Goal: Information Seeking & Learning: Check status

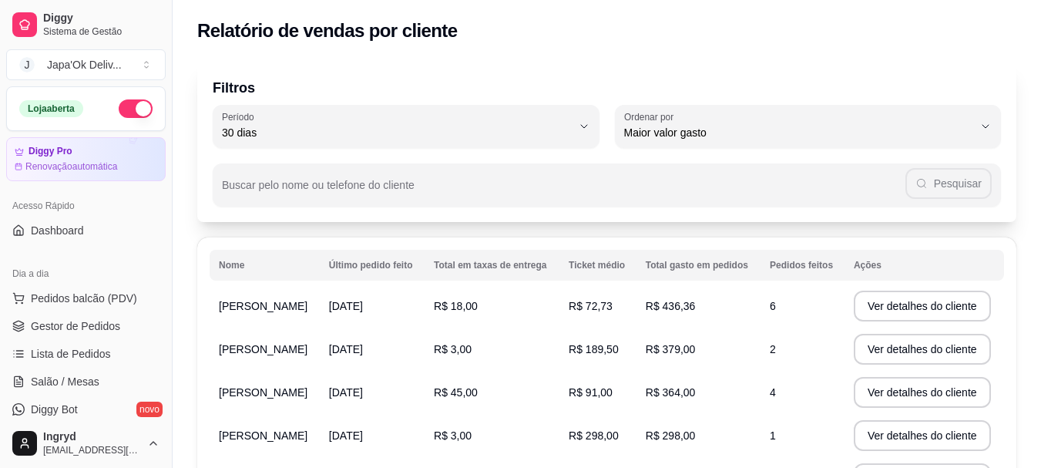
select select "30"
select select "HIGHEST_TOTAL_SPENT_WITH_ORDERS"
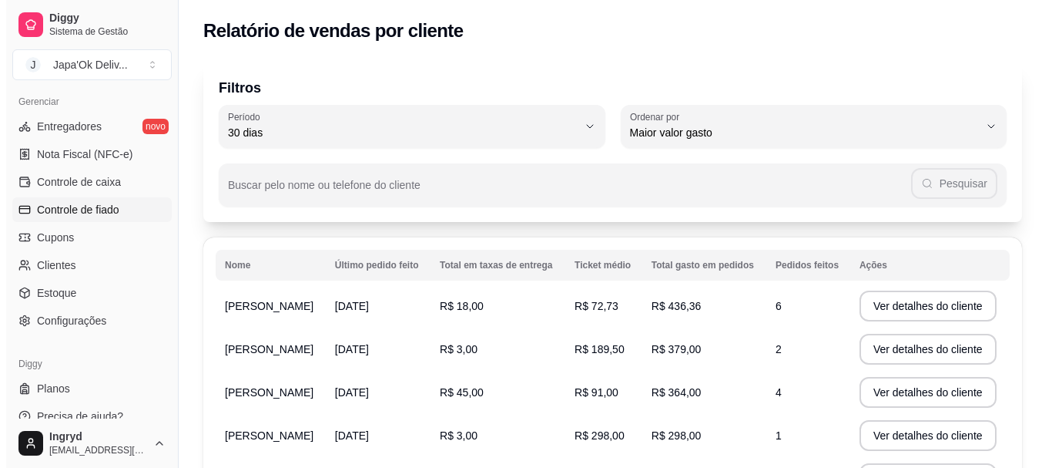
scroll to position [641, 0]
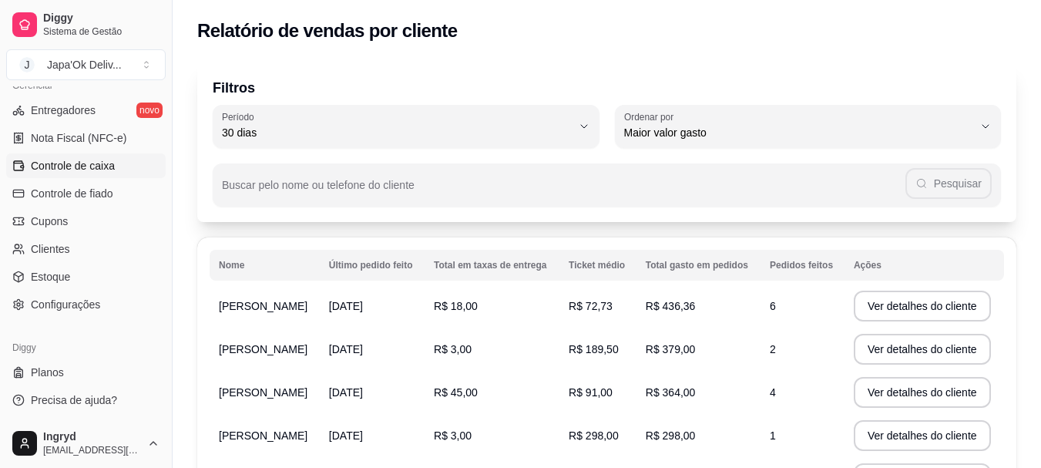
click at [79, 162] on span "Controle de caixa" at bounding box center [73, 165] width 84 height 15
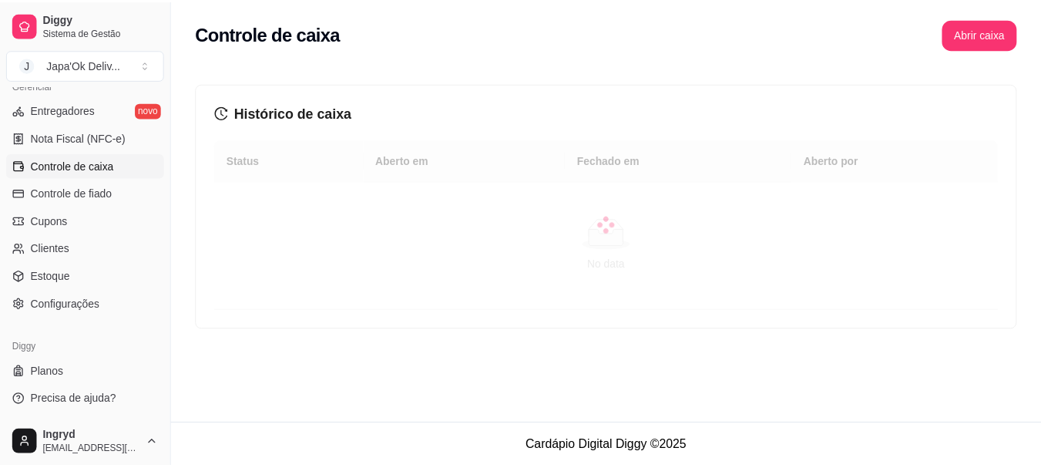
scroll to position [487, 0]
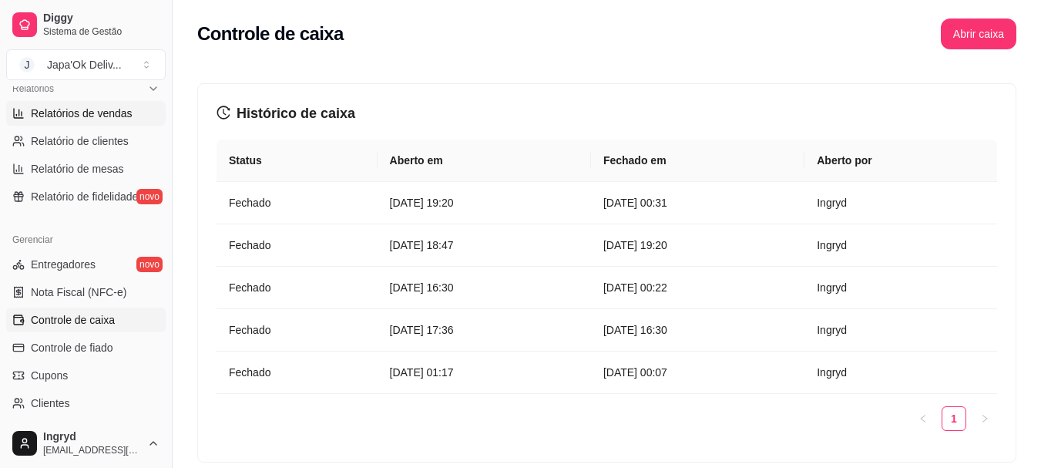
click at [66, 114] on span "Relatórios de vendas" at bounding box center [82, 113] width 102 height 15
select select "ALL"
select select "0"
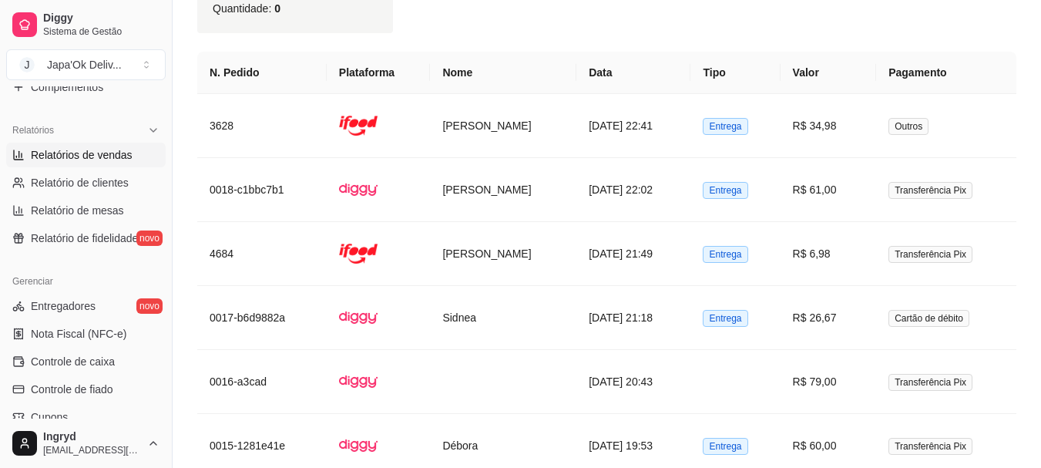
scroll to position [487, 0]
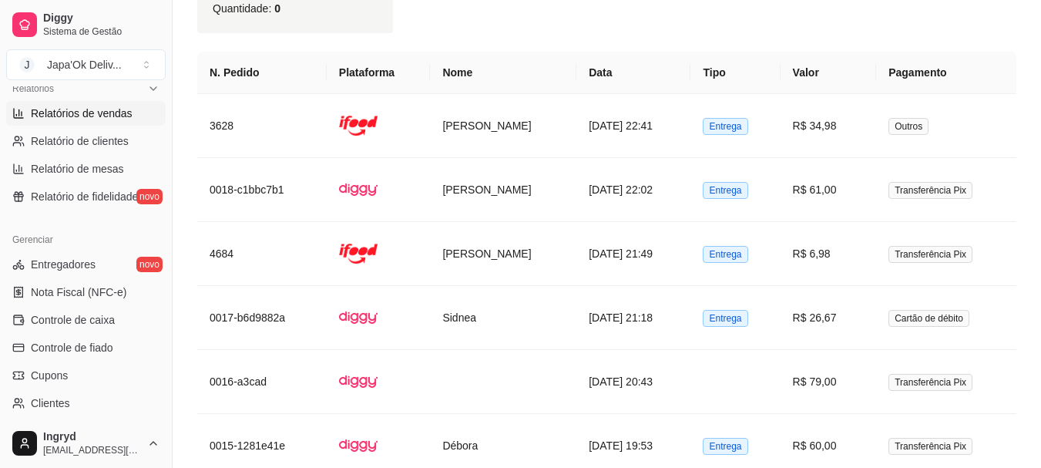
click at [76, 112] on span "Relatórios de vendas" at bounding box center [82, 113] width 102 height 15
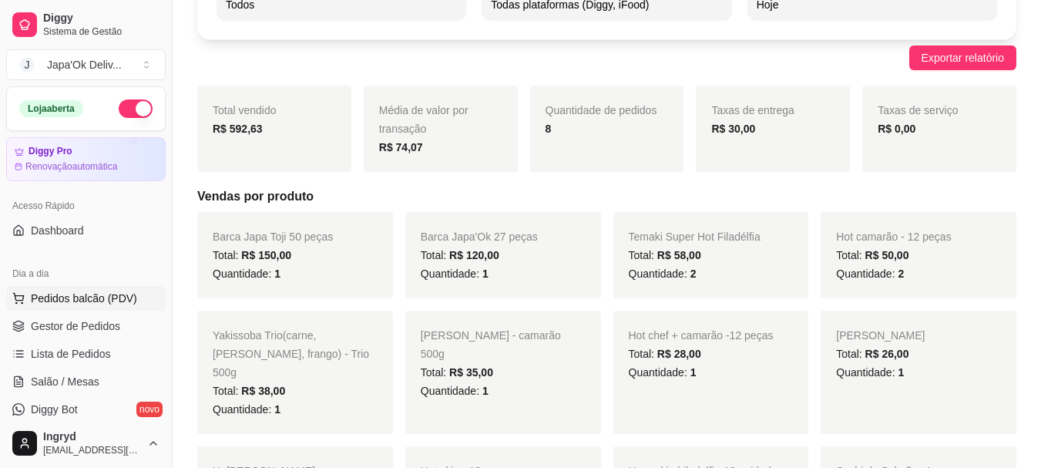
scroll to position [77, 0]
